Goal: Information Seeking & Learning: Learn about a topic

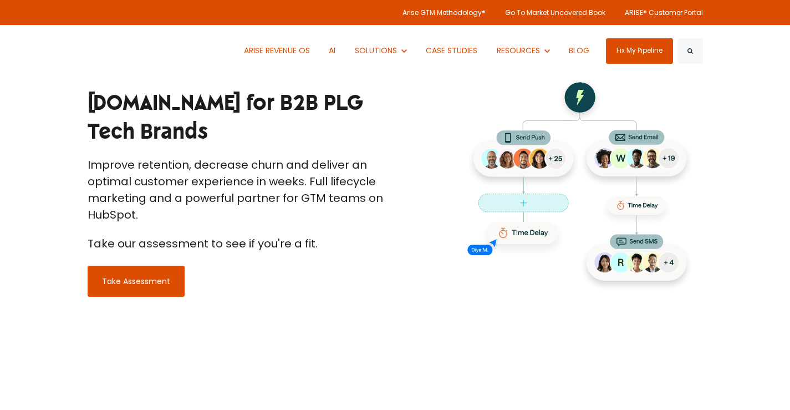
click at [124, 116] on h1 "Customer.io for B2B PLG Tech Brands" at bounding box center [237, 117] width 299 height 57
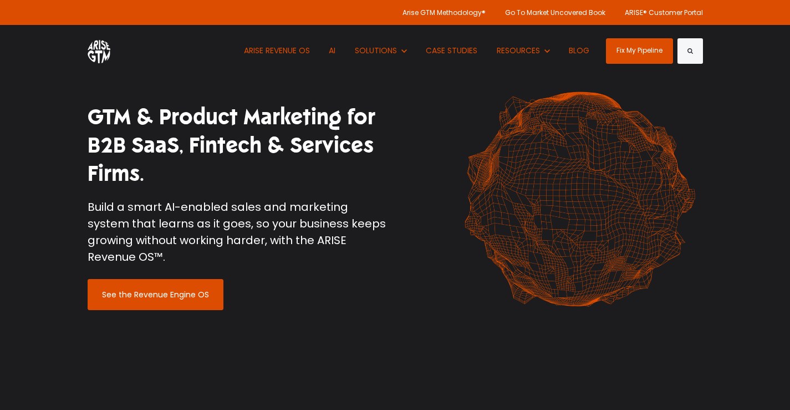
drag, startPoint x: 89, startPoint y: 119, endPoint x: 173, endPoint y: 195, distance: 113.1
click at [173, 188] on h1 "GTM & Product Marketing for B2B SaaS, Fintech & Services Firms." at bounding box center [237, 145] width 299 height 85
drag, startPoint x: 93, startPoint y: 126, endPoint x: 170, endPoint y: 180, distance: 94.4
click at [170, 180] on h1 "GTM & Product Marketing for B2B SaaS, Fintech & Services Firms." at bounding box center [237, 145] width 299 height 85
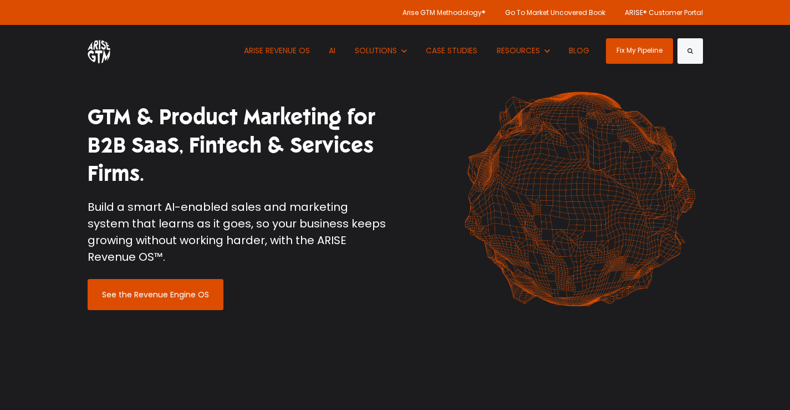
click at [170, 180] on h1 "GTM & Product Marketing for B2B SaaS, Fintech & Services Firms." at bounding box center [237, 145] width 299 height 85
drag, startPoint x: 175, startPoint y: 181, endPoint x: 74, endPoint y: 118, distance: 119.2
click at [74, 118] on div "GTM & Product Marketing for B2B SaaS, Fintech & Services Firms. Build a smart A…" at bounding box center [395, 206] width 790 height 413
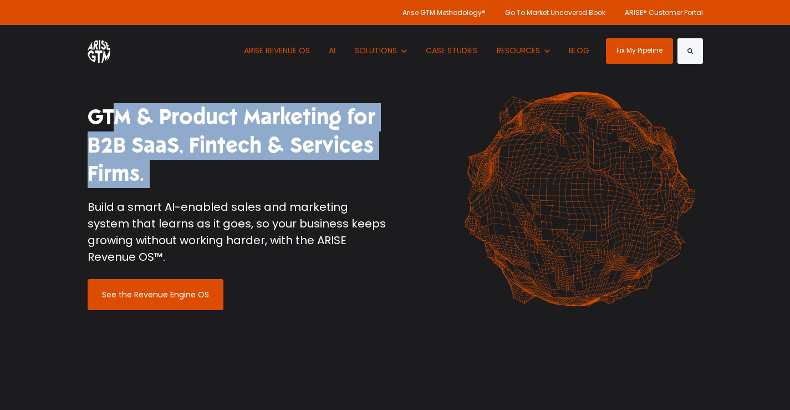
drag, startPoint x: 80, startPoint y: 120, endPoint x: 188, endPoint y: 199, distance: 134.0
click at [188, 199] on div "GTM & Product Marketing for B2B SaaS, Fintech & Services Firms. Build a smart A…" at bounding box center [237, 206] width 316 height 207
click at [188, 199] on div "GTM & Product Marketing for B2B SaaS, Fintech & Services Firms. Build a smart A…" at bounding box center [237, 191] width 299 height 176
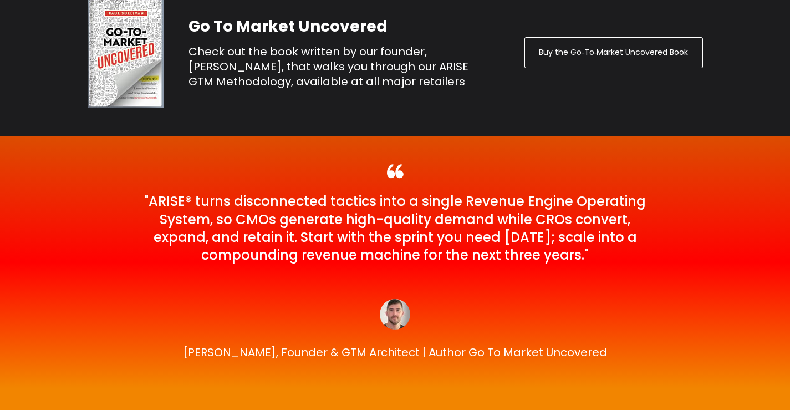
scroll to position [2734, 0]
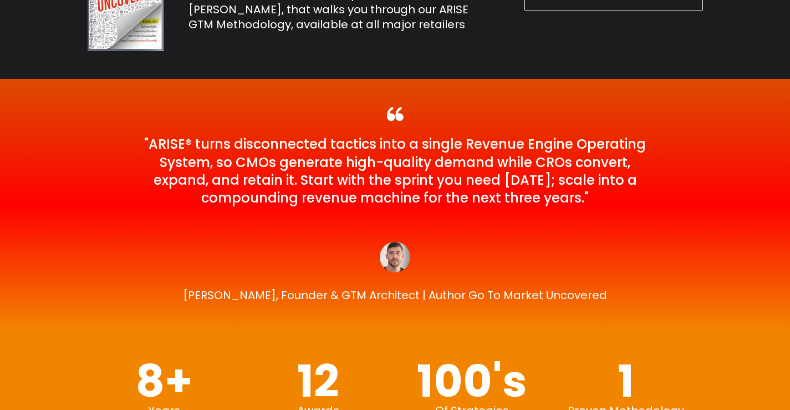
click at [391, 254] on img at bounding box center [395, 257] width 30 height 30
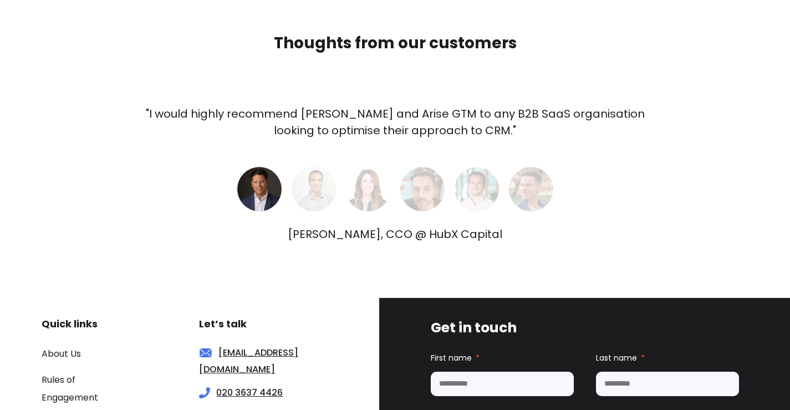
scroll to position [3525, 0]
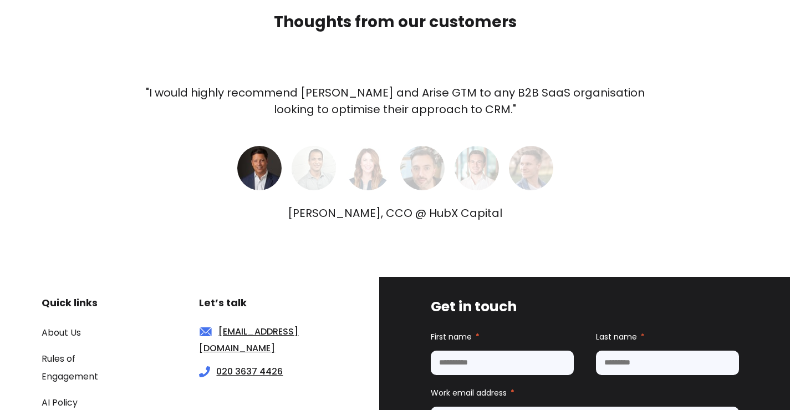
click at [311, 173] on img at bounding box center [314, 168] width 44 height 44
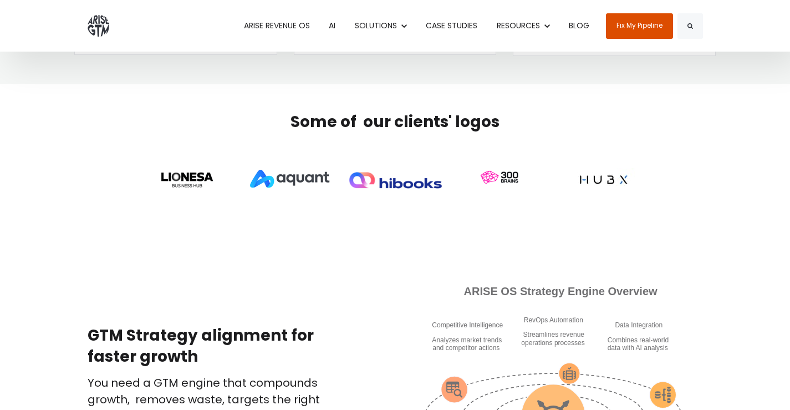
scroll to position [0, 0]
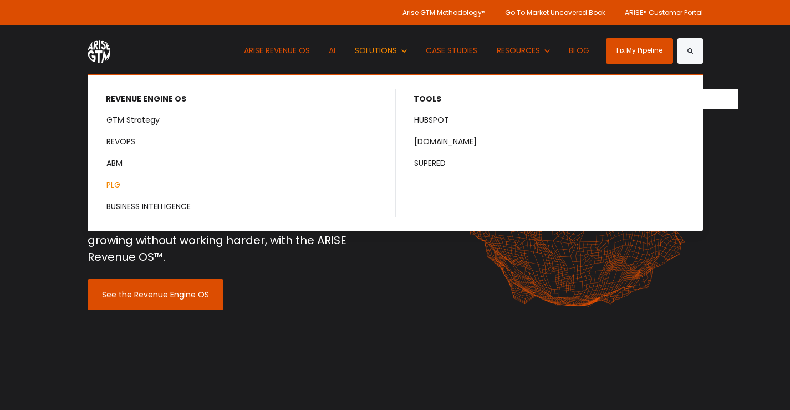
click at [118, 186] on link "PLG" at bounding box center [242, 185] width 307 height 21
click at [446, 143] on link "[DOMAIN_NAME]" at bounding box center [549, 141] width 306 height 21
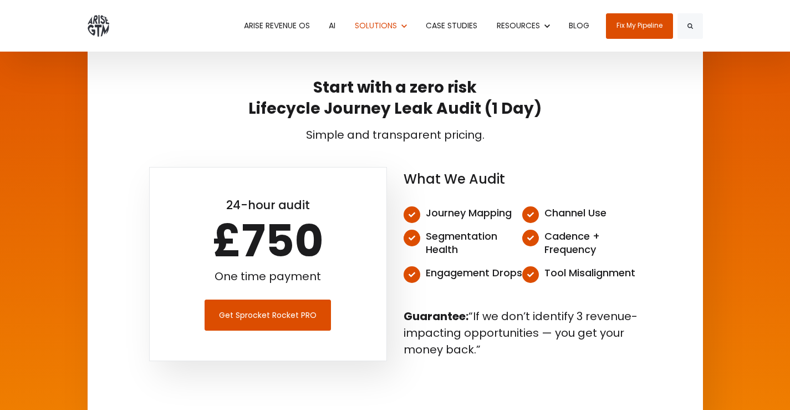
scroll to position [3706, 0]
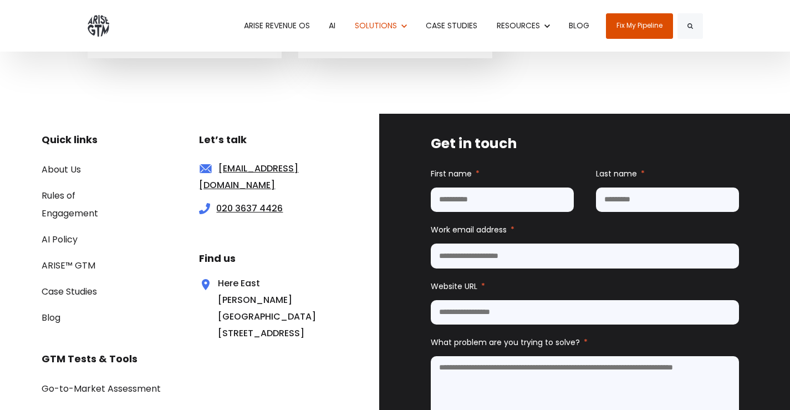
scroll to position [6809, 0]
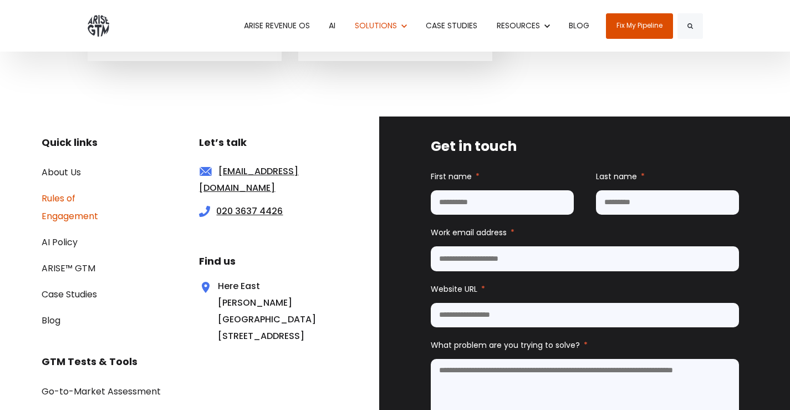
click at [56, 192] on link "Rules of Engagement" at bounding box center [70, 207] width 57 height 30
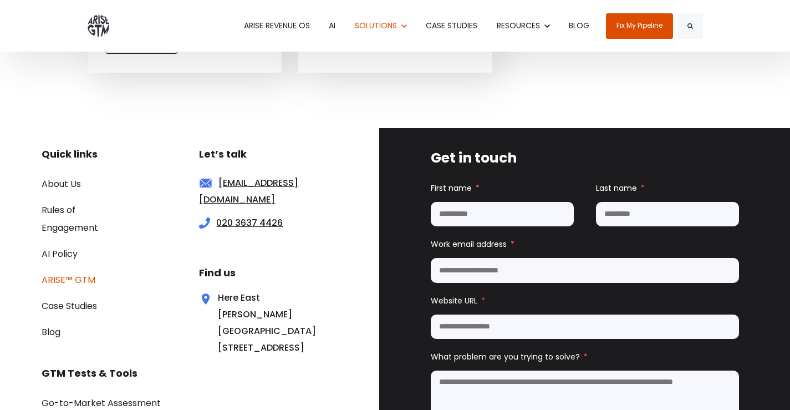
scroll to position [6797, 0]
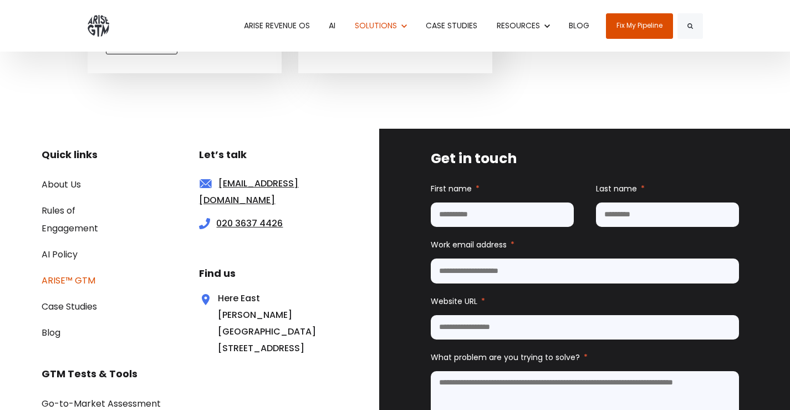
click at [69, 274] on link "ARISE™ GTM" at bounding box center [69, 280] width 54 height 13
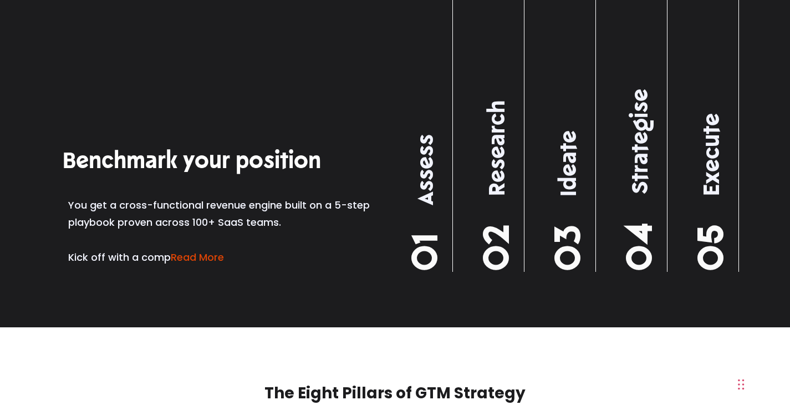
scroll to position [1390, 0]
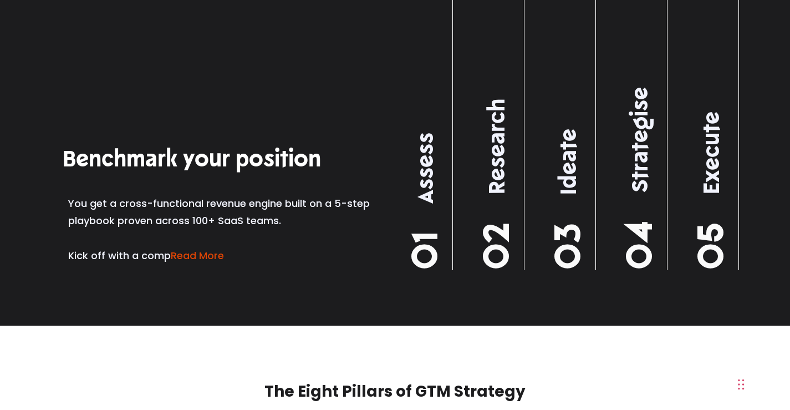
click at [452, 222] on div "01 Assess" at bounding box center [417, 80] width 72 height 379
click at [434, 221] on h3 "01 Assess" at bounding box center [426, 200] width 37 height 137
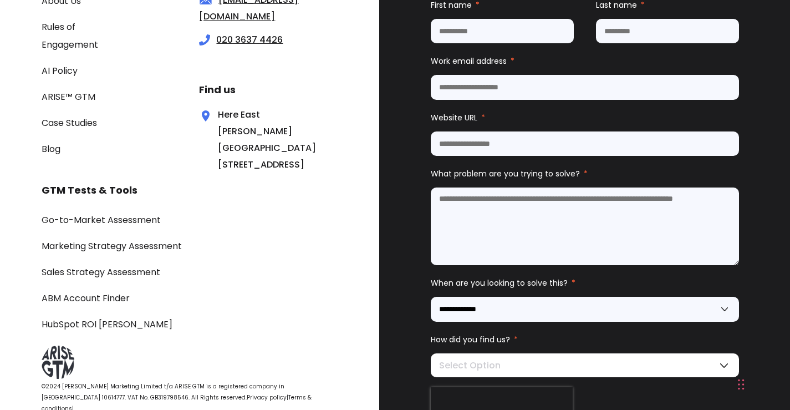
scroll to position [2578, 0]
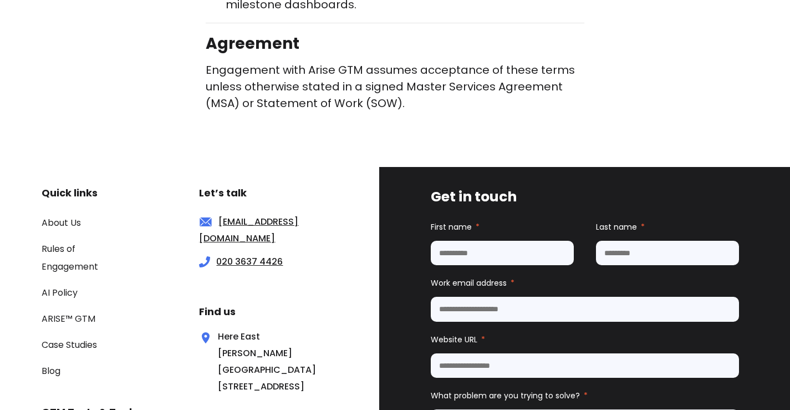
scroll to position [2153, 0]
